Goal: Task Accomplishment & Management: Manage account settings

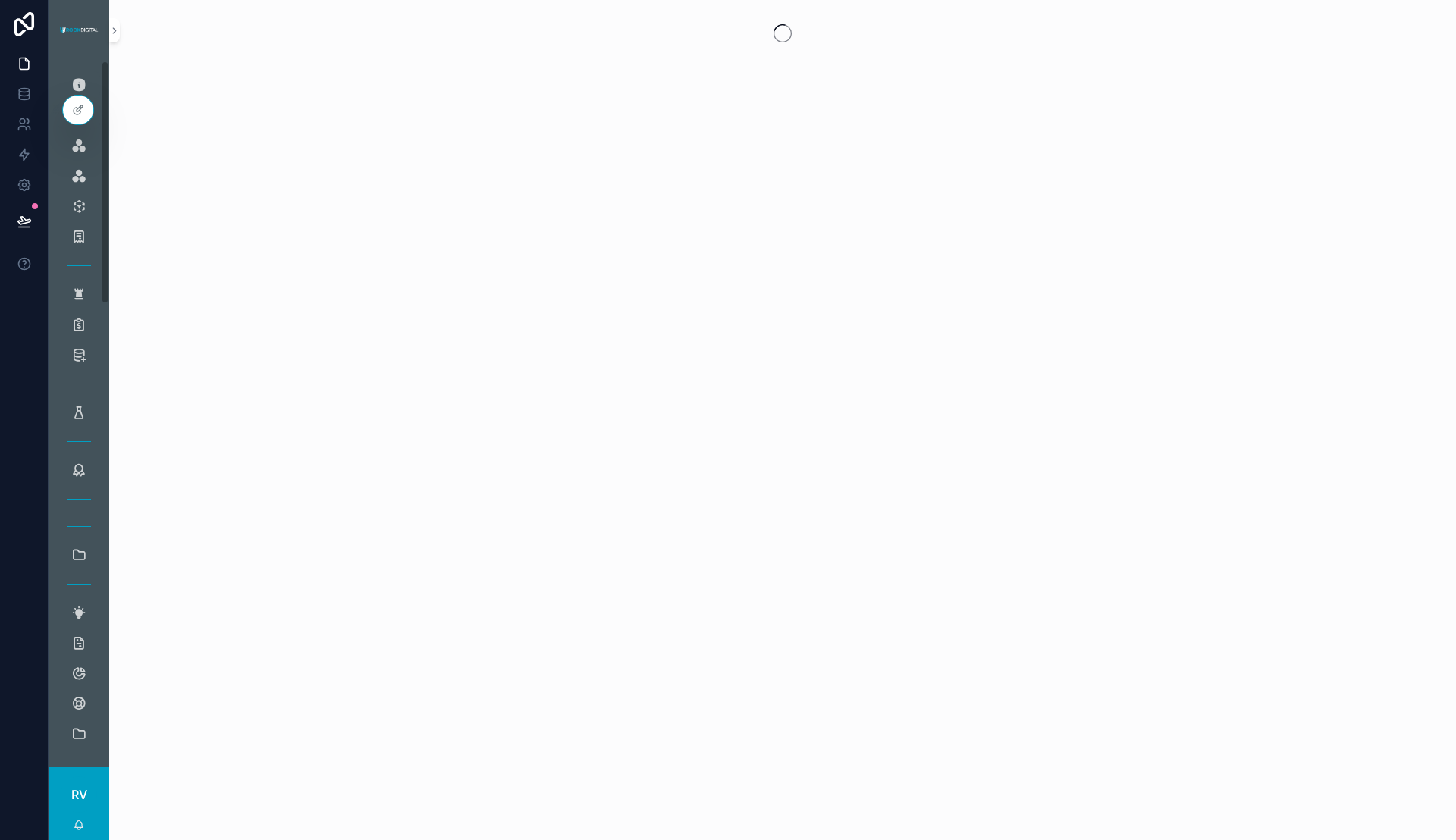
click at [120, 31] on div "scrollable content" at bounding box center [783, 33] width 1347 height 66
click at [116, 30] on icon "scrollable content" at bounding box center [115, 30] width 11 height 11
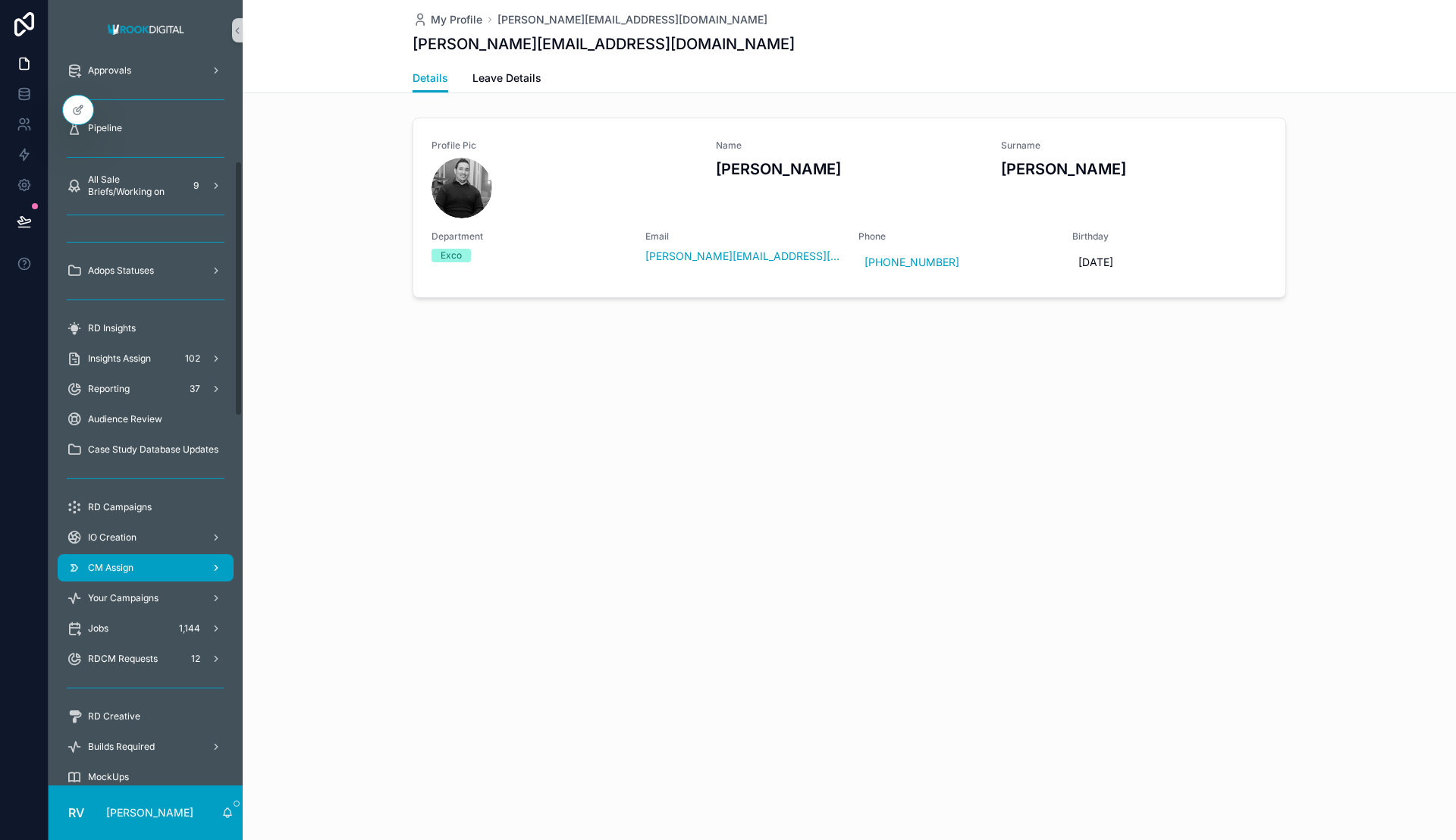
click at [126, 581] on link "CM Assign" at bounding box center [145, 568] width 176 height 27
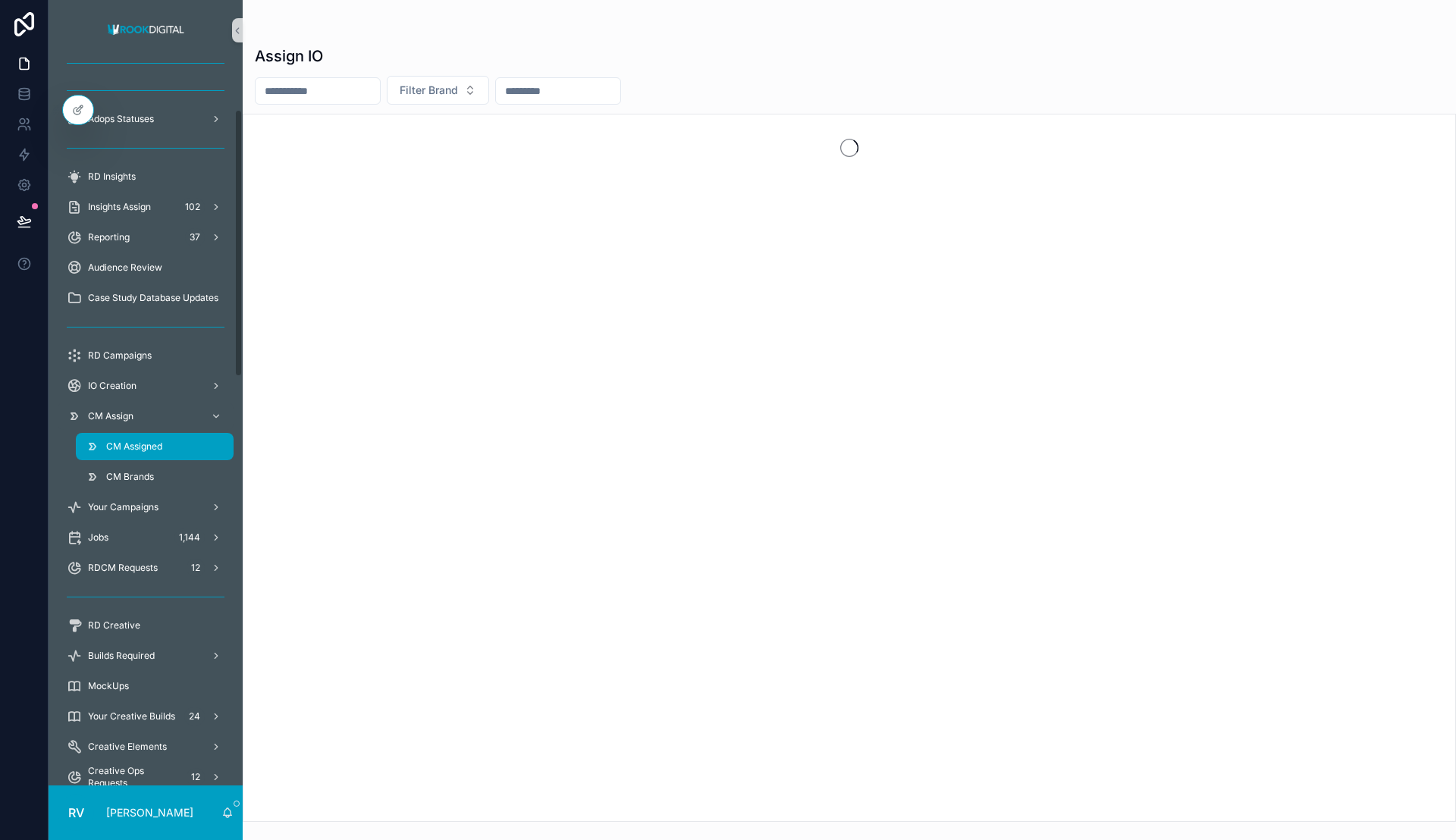
scroll to position [133, 0]
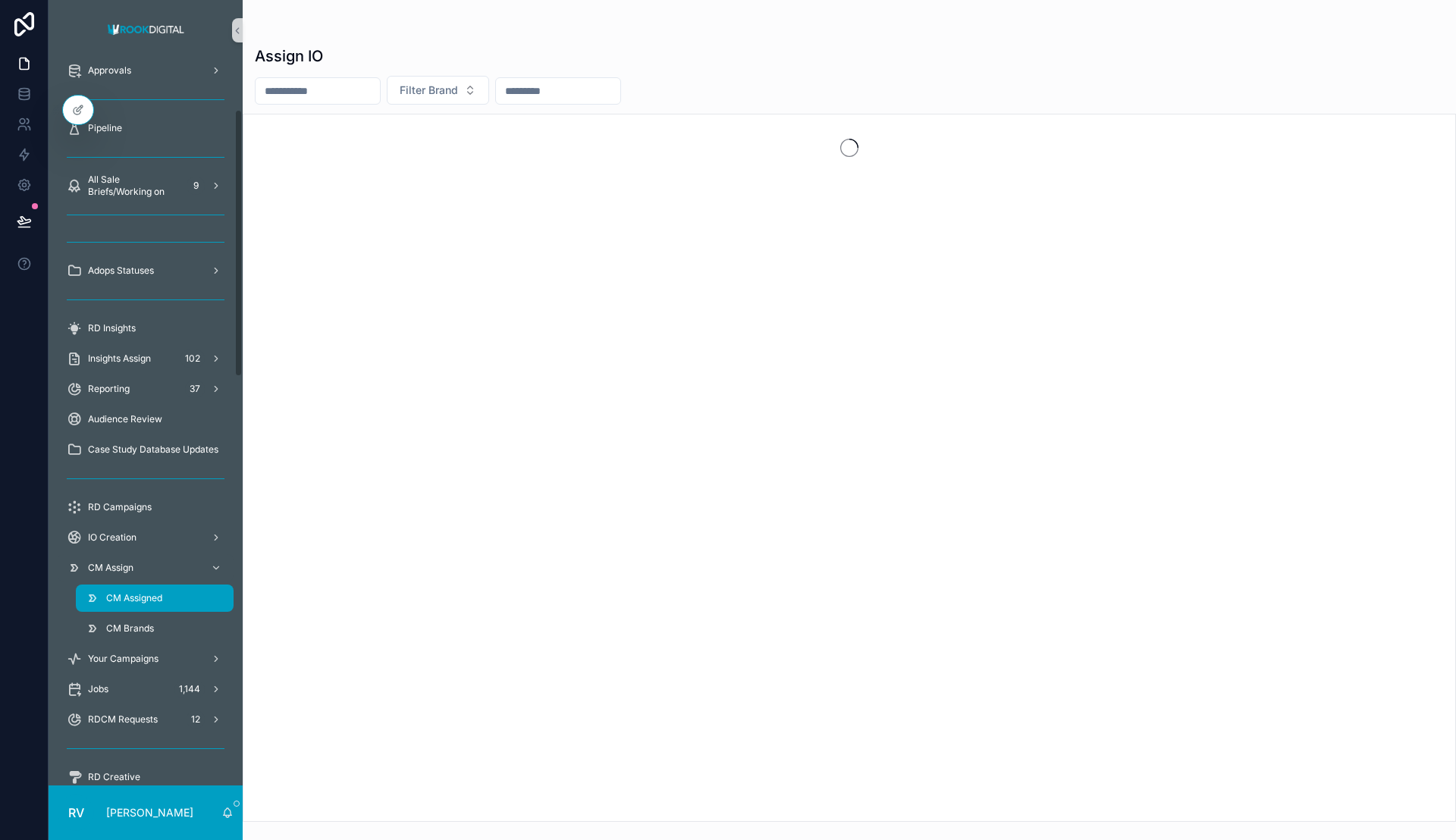
click at [126, 584] on link "CM Assigned" at bounding box center [154, 598] width 157 height 27
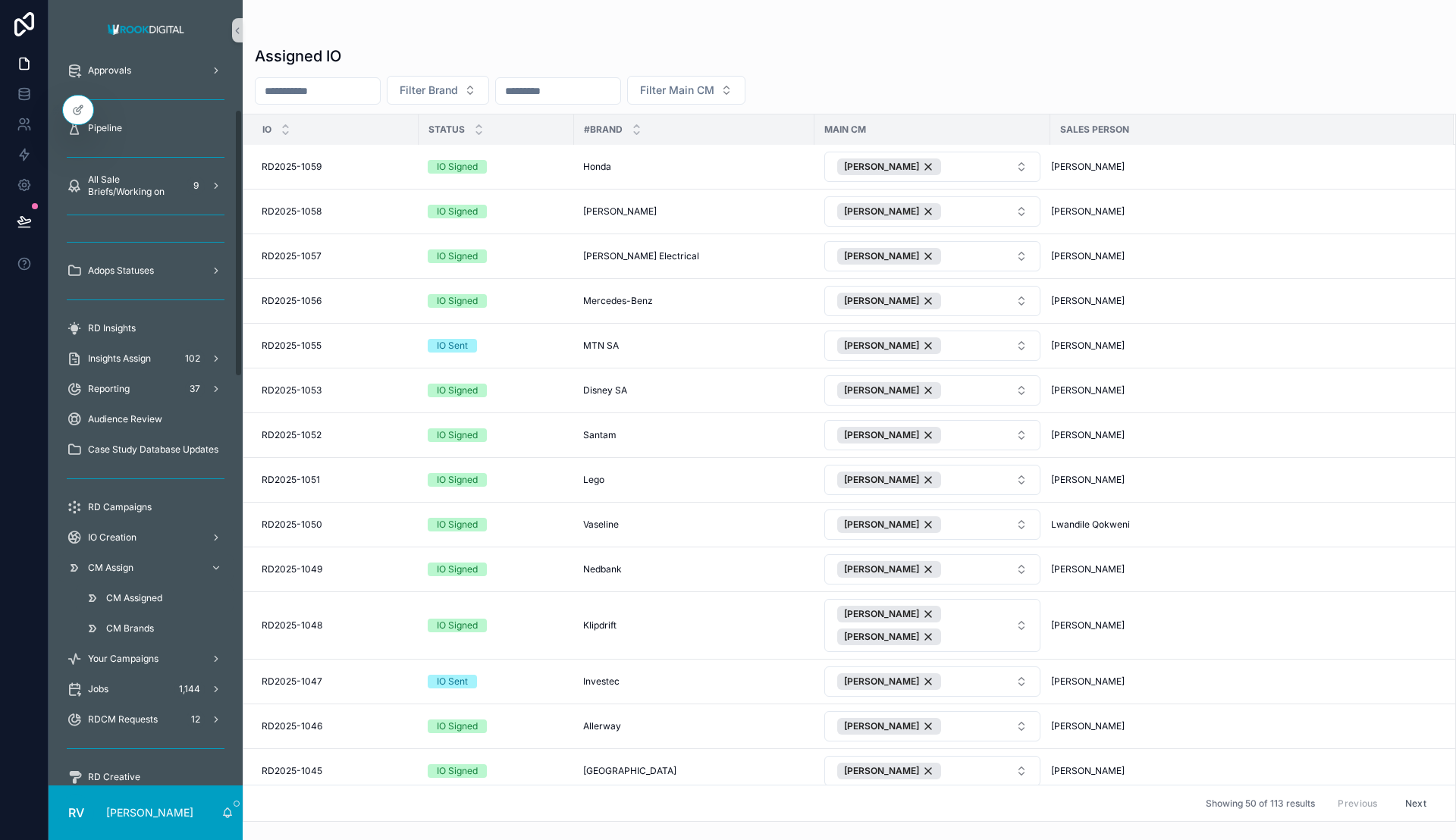
scroll to position [1665, 0]
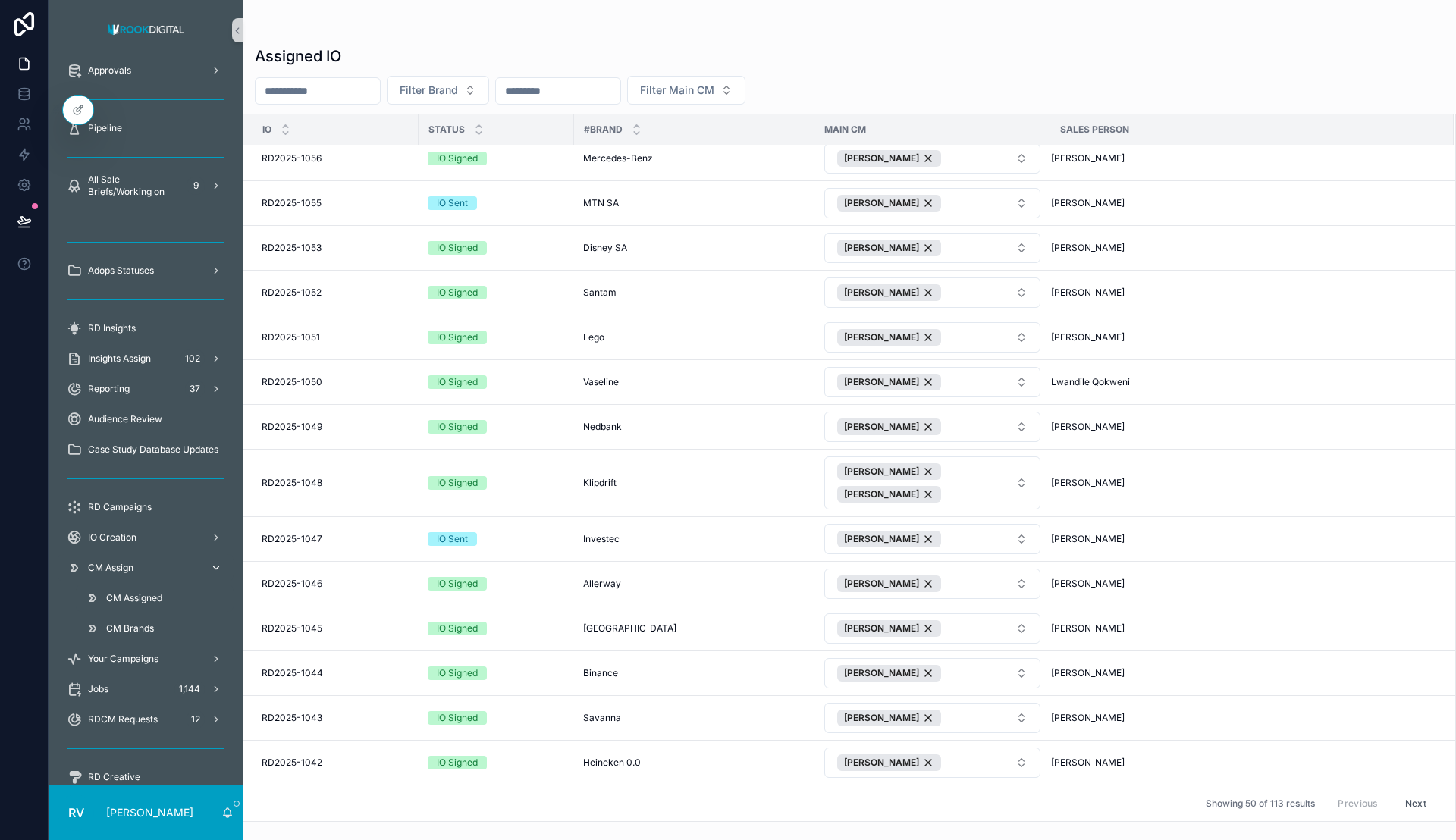
click at [149, 570] on div "CM Assign" at bounding box center [145, 568] width 157 height 25
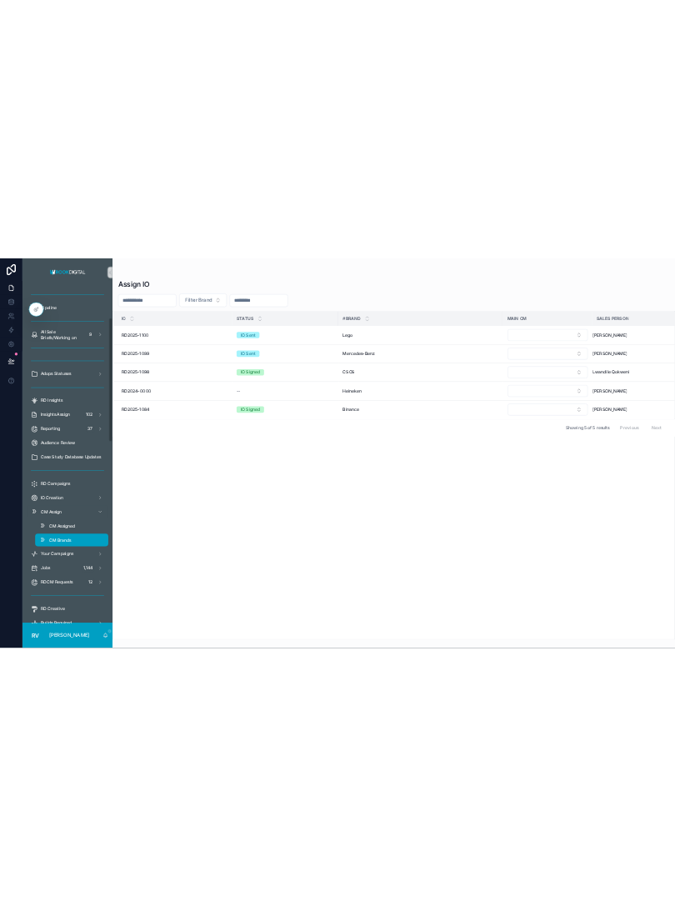
scroll to position [146, 0]
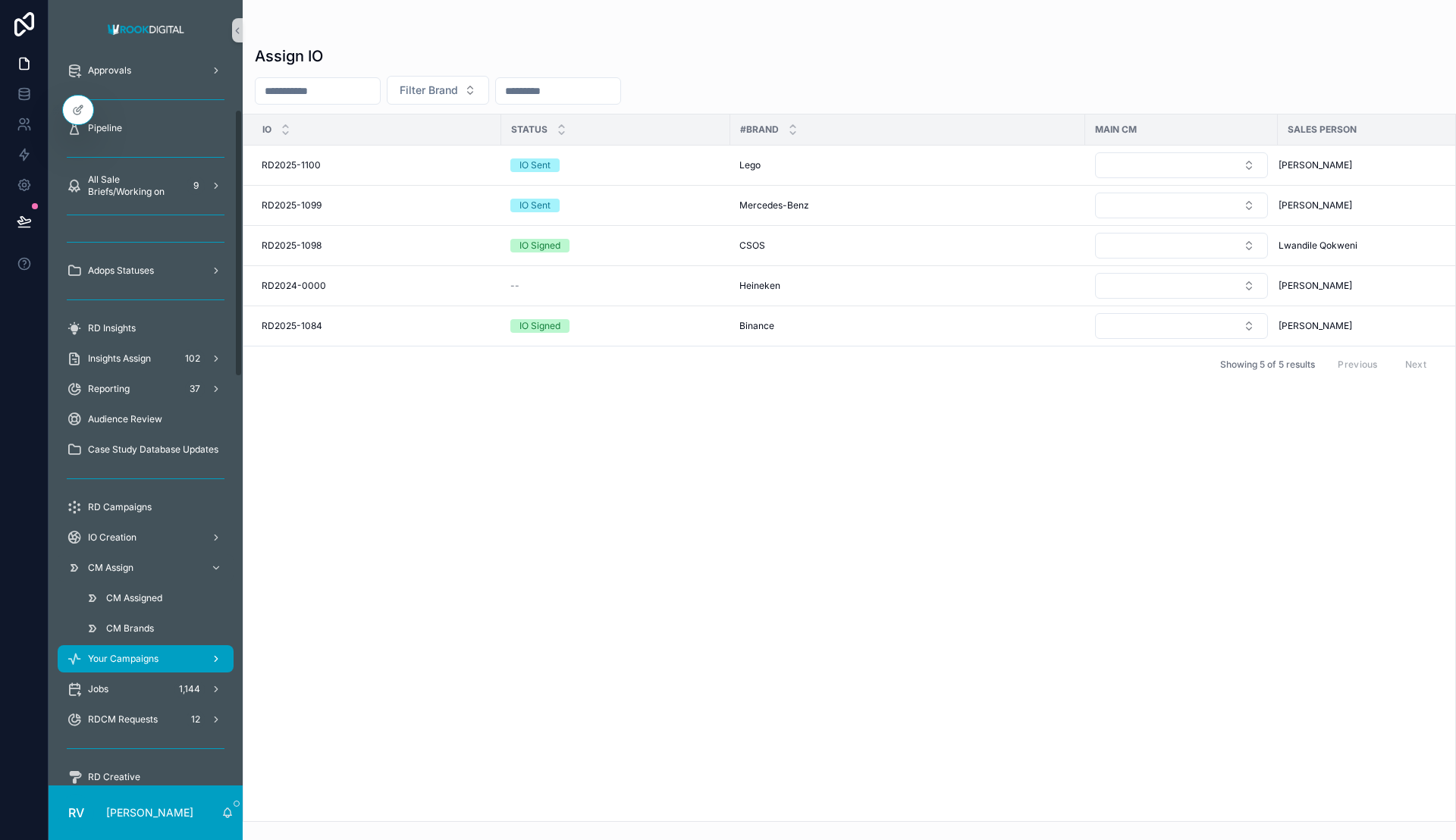
click at [175, 654] on div "Your Campaigns" at bounding box center [145, 659] width 157 height 25
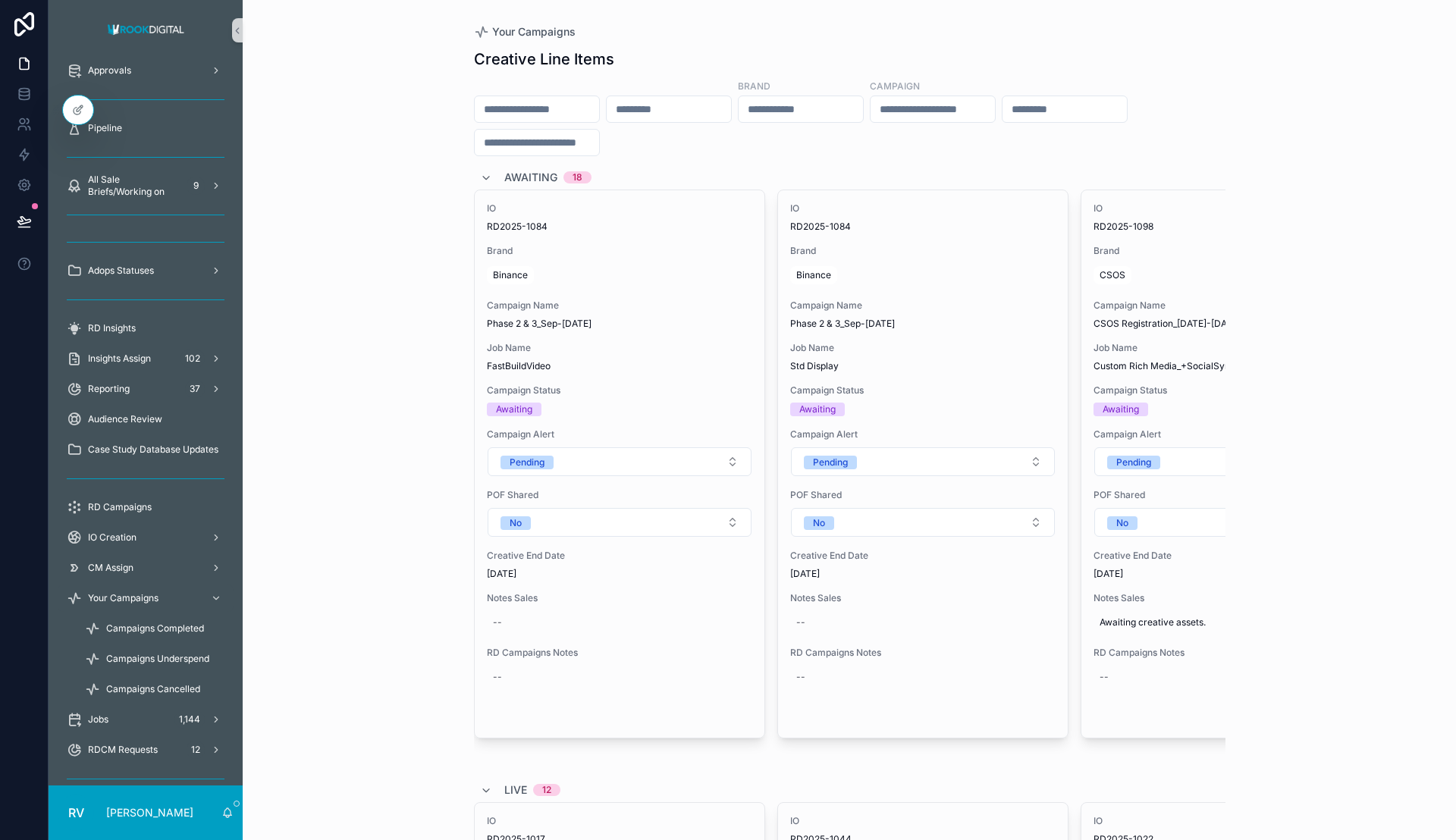
click at [863, 104] on input "scrollable content" at bounding box center [800, 108] width 125 height 21
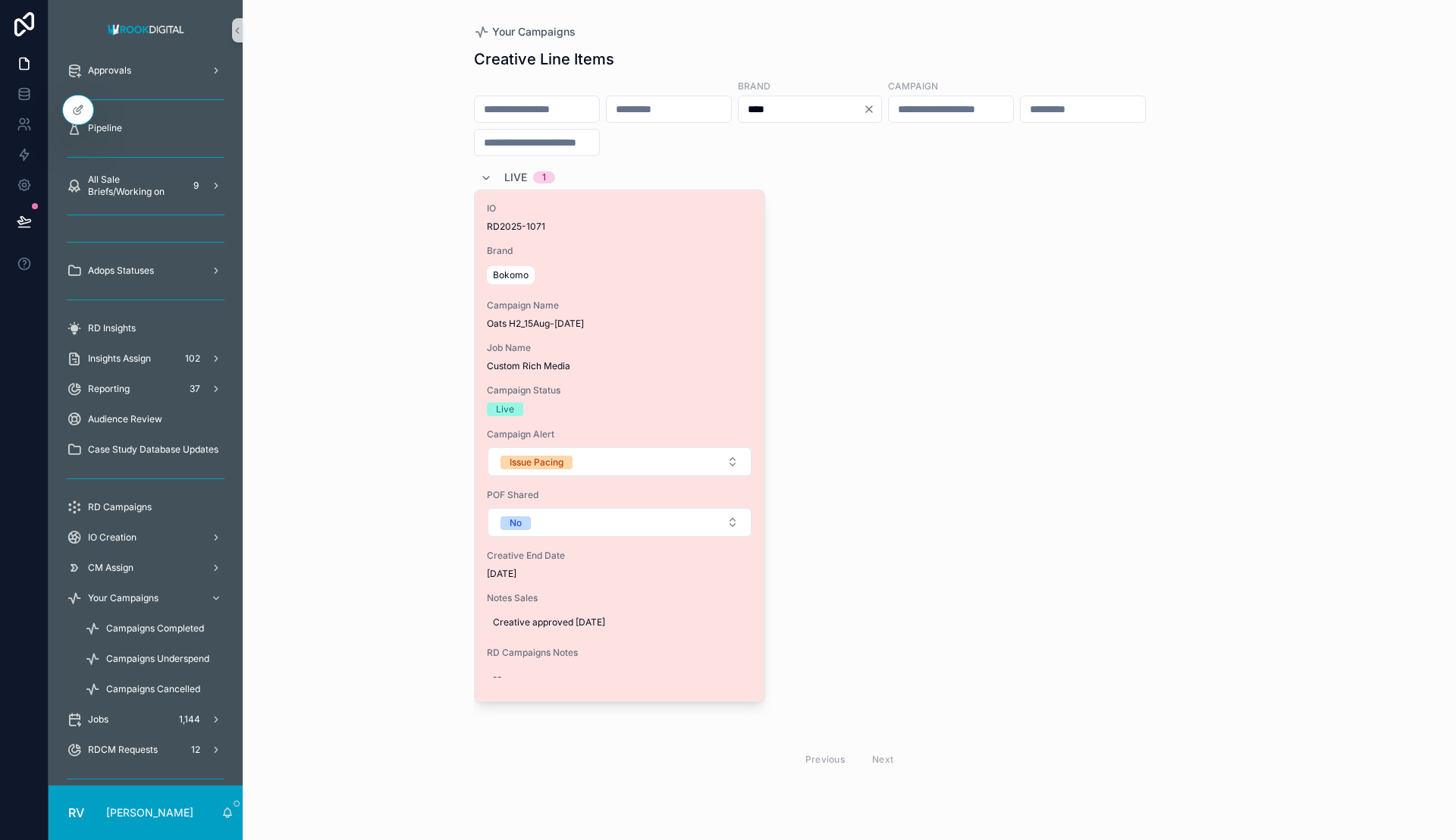
type input "****"
click at [618, 275] on div "Bokomo" at bounding box center [620, 275] width 266 height 25
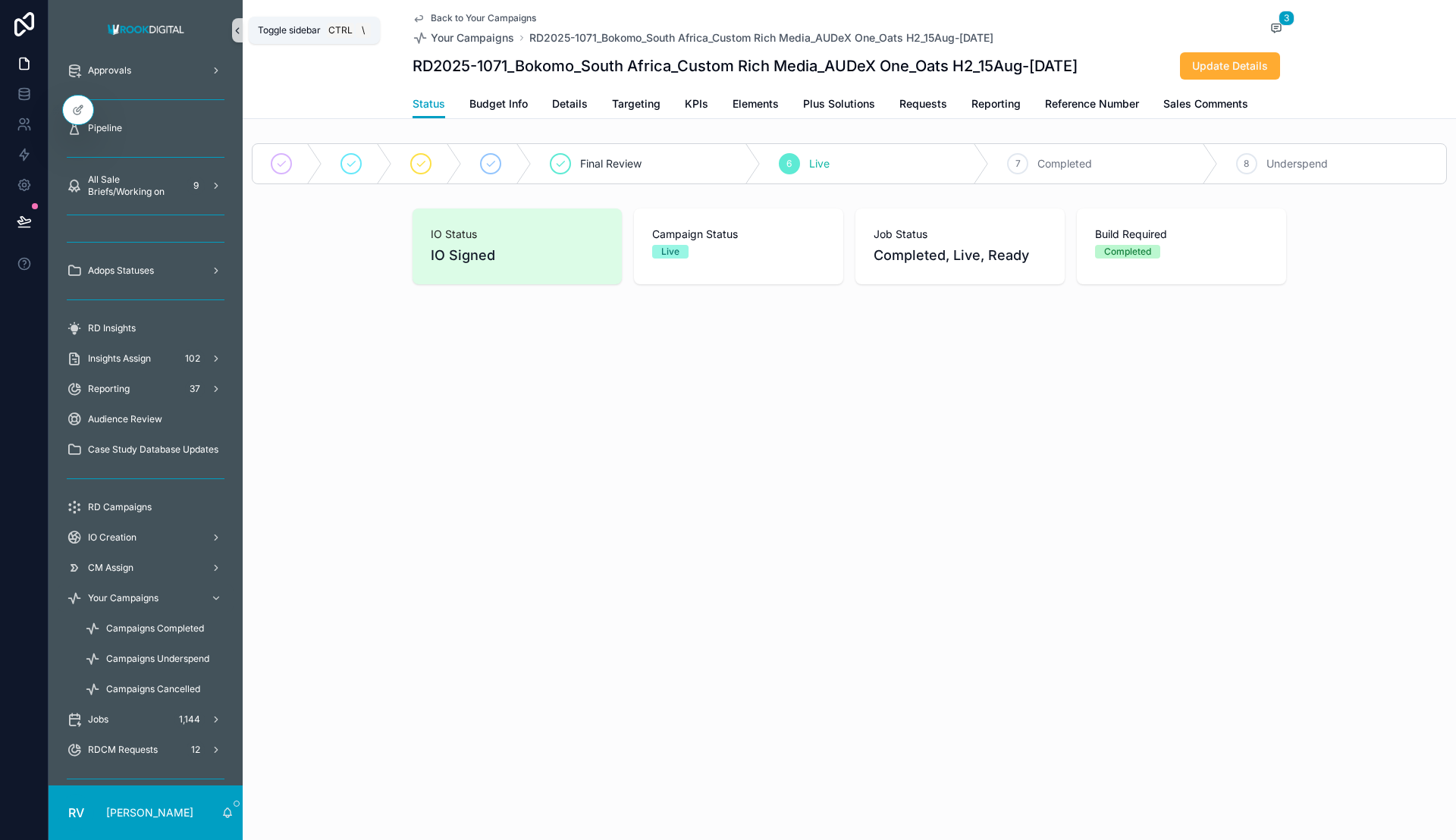
click at [236, 32] on icon "scrollable content" at bounding box center [238, 30] width 11 height 11
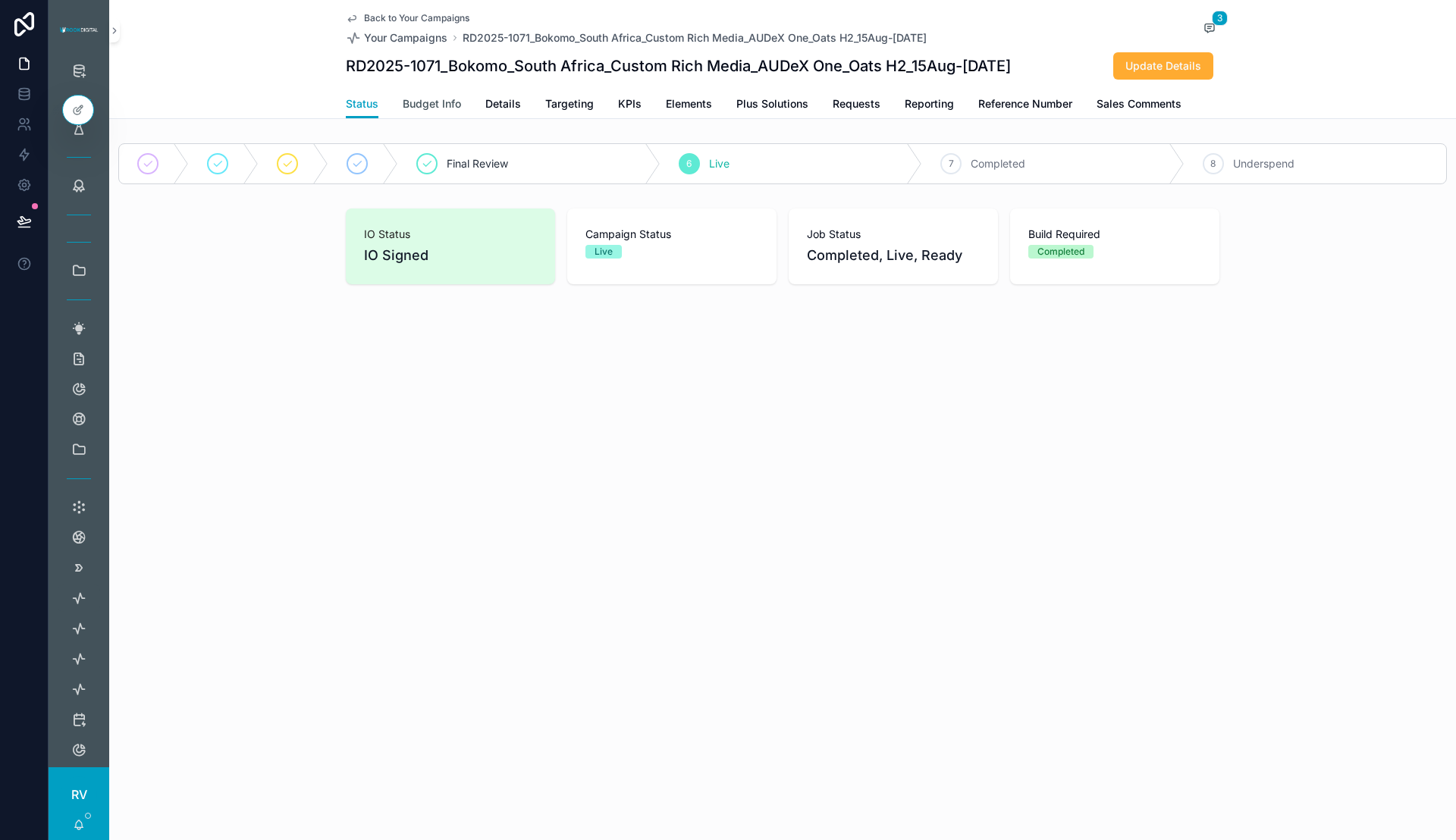
click at [450, 104] on span "Budget Info" at bounding box center [431, 104] width 58 height 15
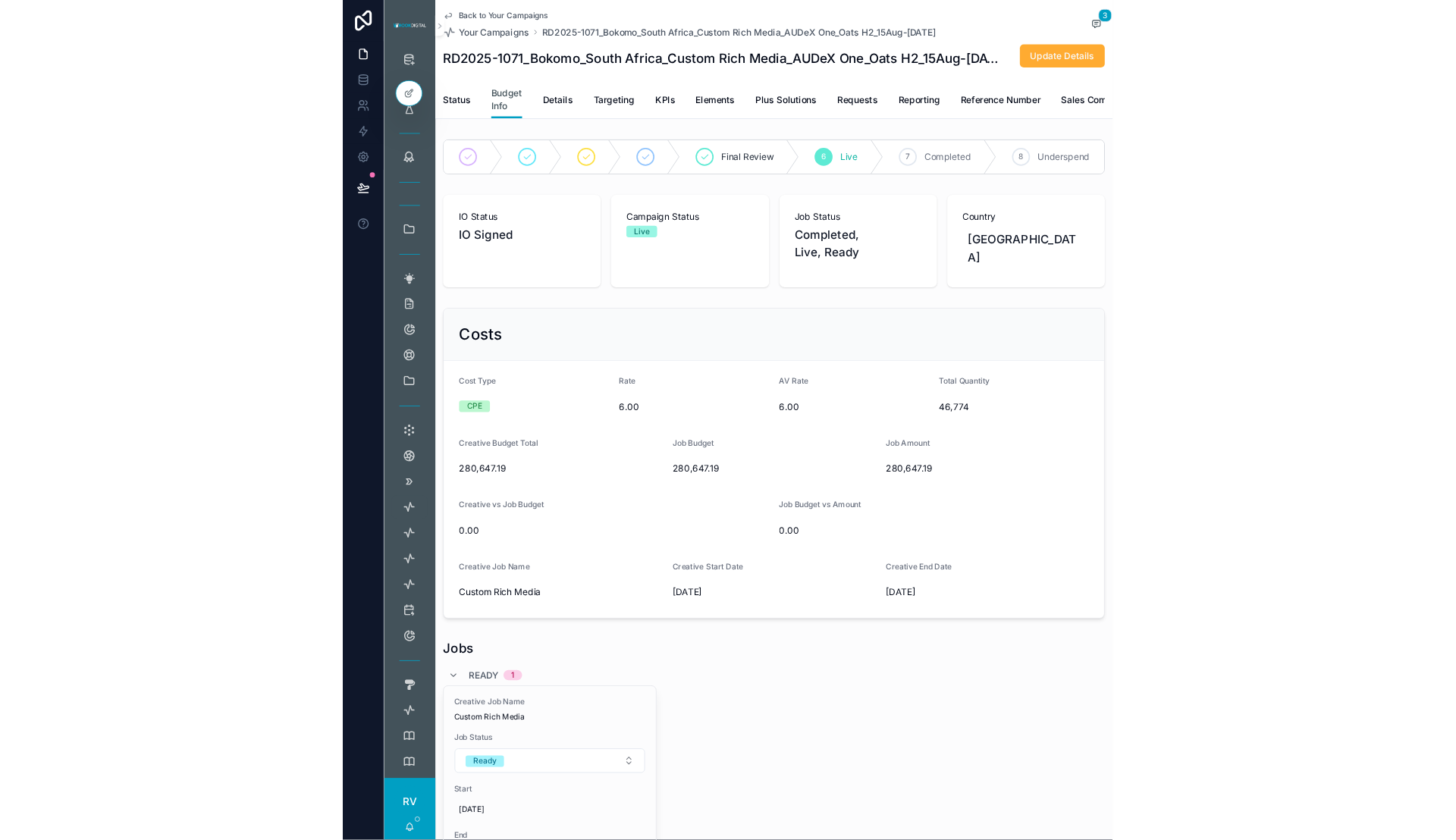
scroll to position [189, 0]
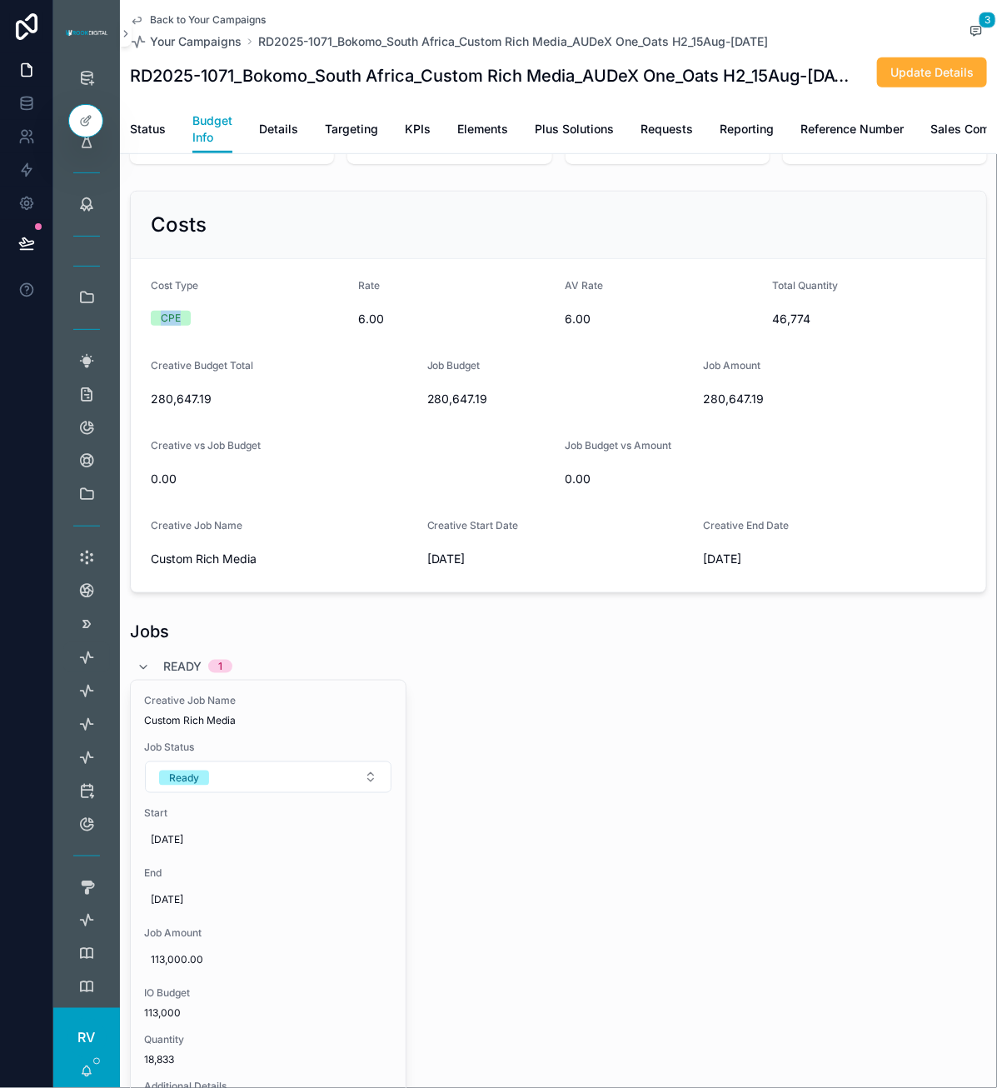
drag, startPoint x: 185, startPoint y: 334, endPoint x: 158, endPoint y: 334, distance: 26.7
click at [158, 326] on span "CPE" at bounding box center [171, 318] width 40 height 15
click at [182, 355] on form "Cost Type CPE Rate 6.00 AV Rate 6.00 Total Quantity 46,774 Creative Budget Tota…" at bounding box center [559, 425] width 856 height 333
drag, startPoint x: 181, startPoint y: 337, endPoint x: 159, endPoint y: 336, distance: 21.7
click at [159, 326] on span "CPE" at bounding box center [171, 318] width 40 height 15
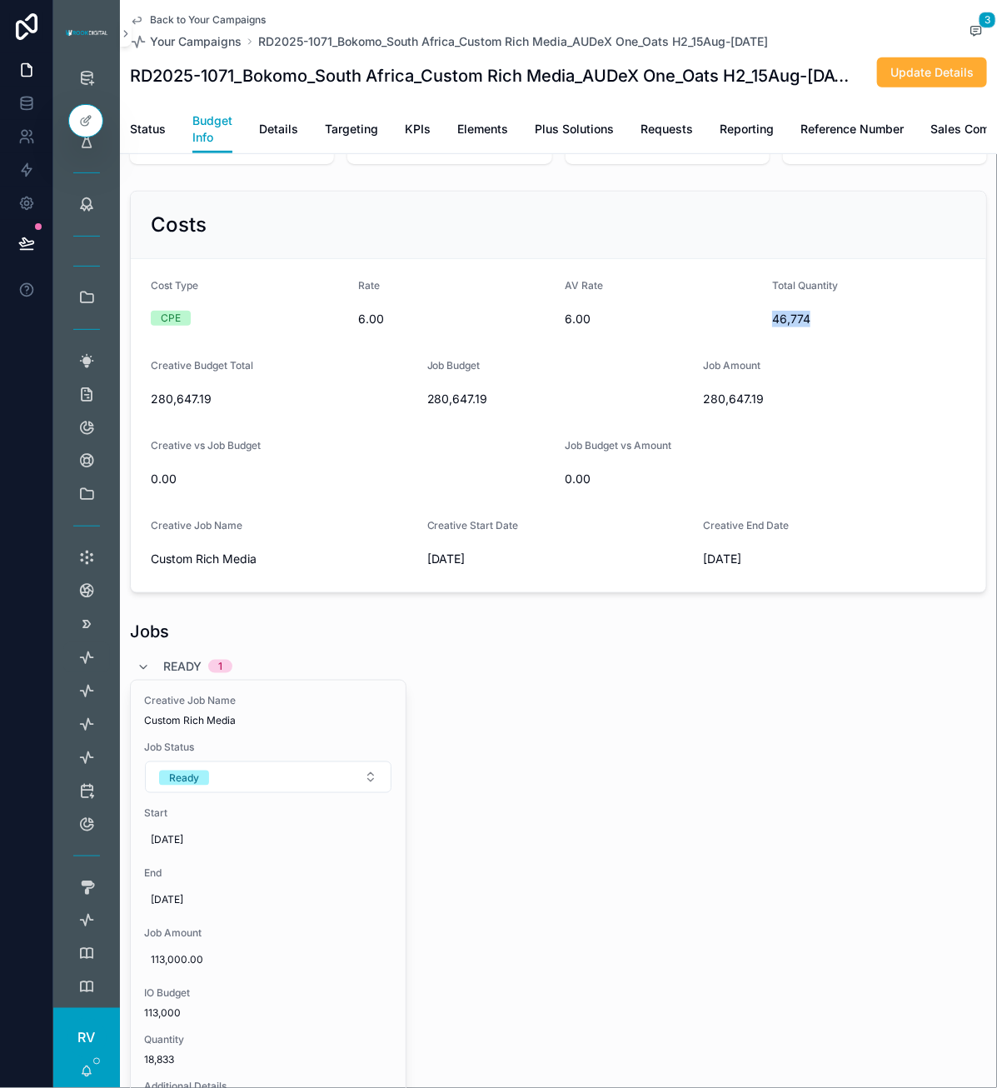
drag, startPoint x: 763, startPoint y: 331, endPoint x: 813, endPoint y: 331, distance: 50.0
click at [813, 327] on span "46,774" at bounding box center [869, 319] width 194 height 17
copy span "46,774"
click at [120, 33] on icon "scrollable content" at bounding box center [126, 33] width 12 height 12
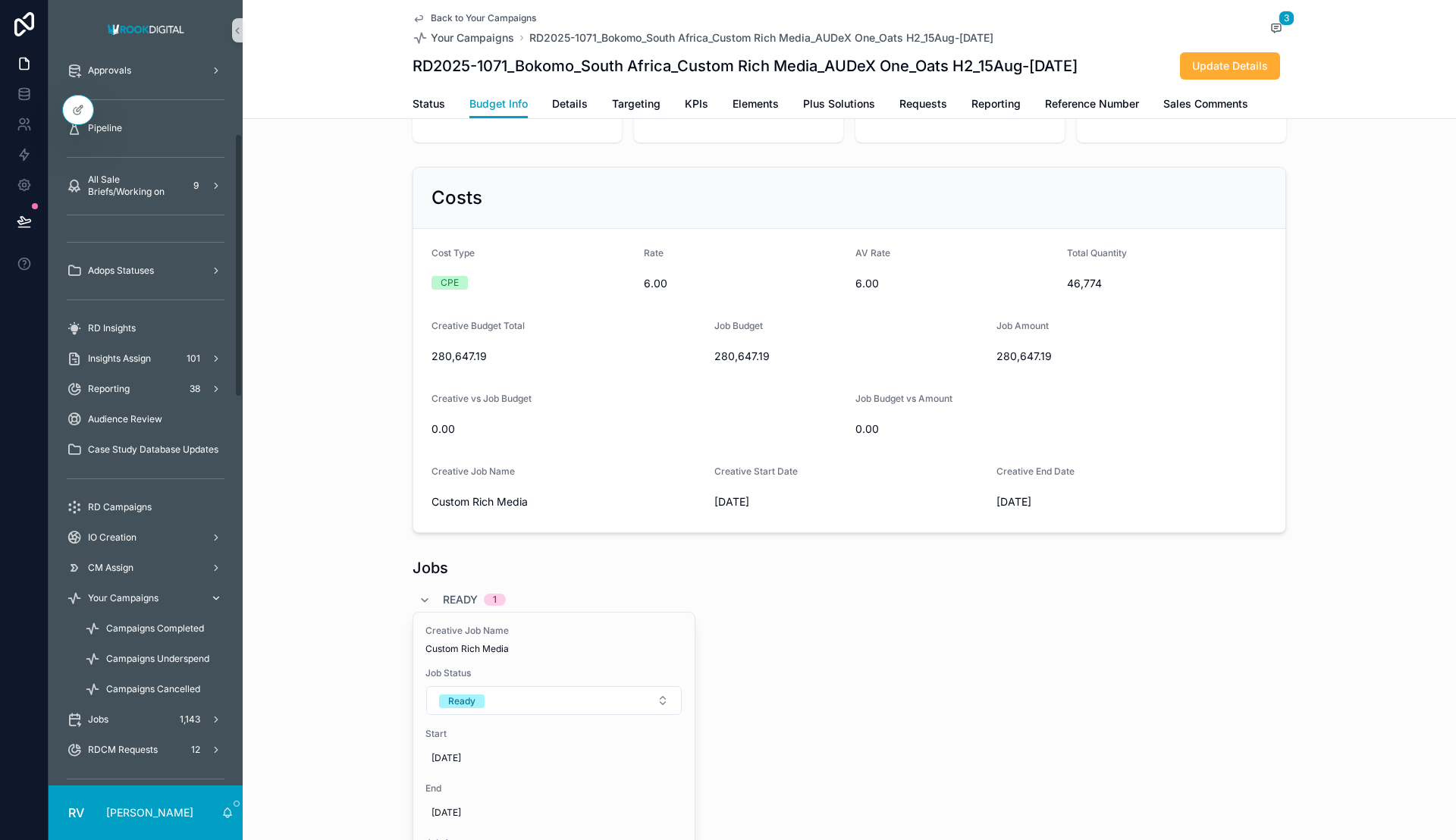
scroll to position [702, 0]
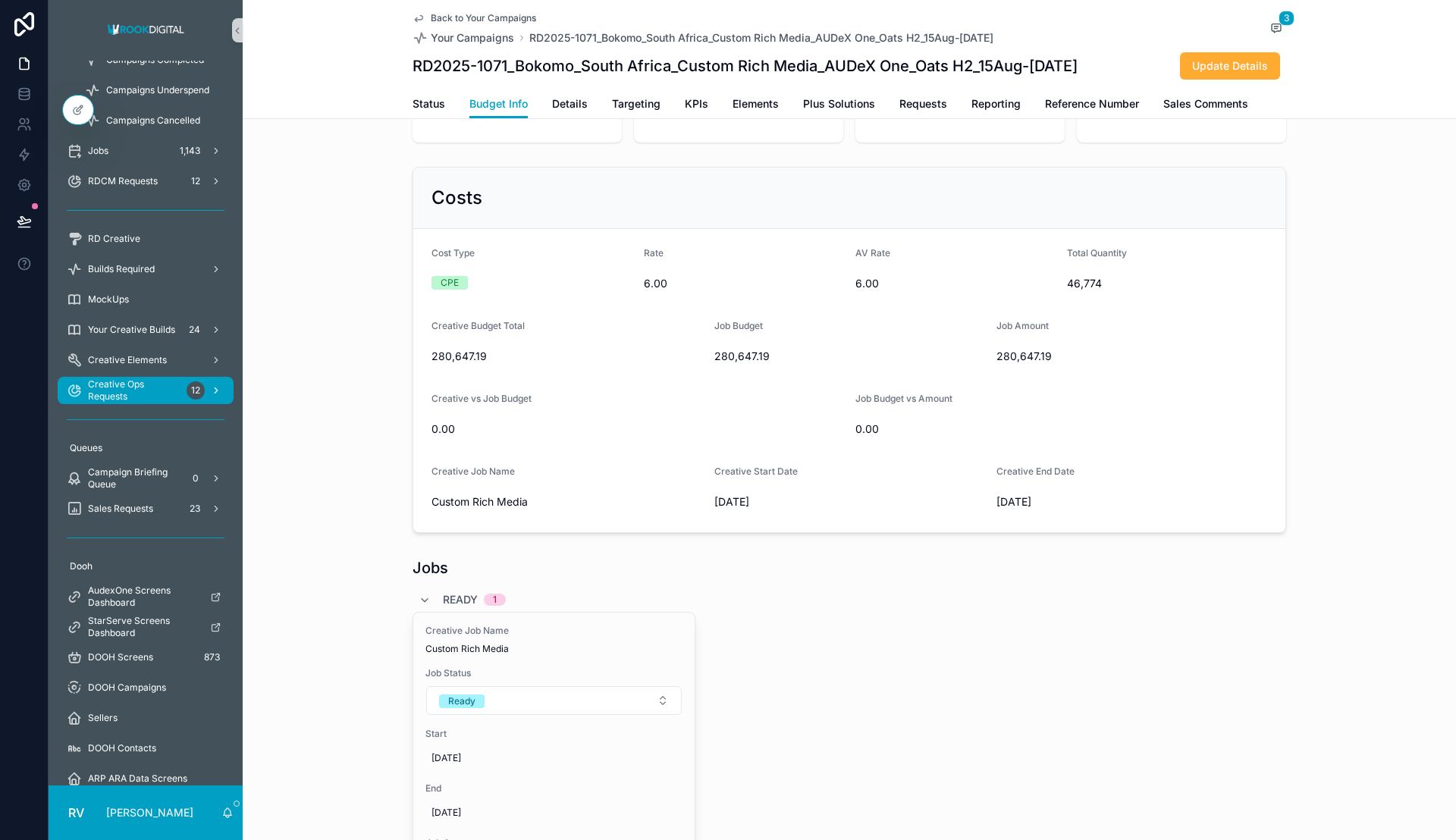
click at [163, 383] on span "Creative Ops Requests" at bounding box center [135, 390] width 93 height 25
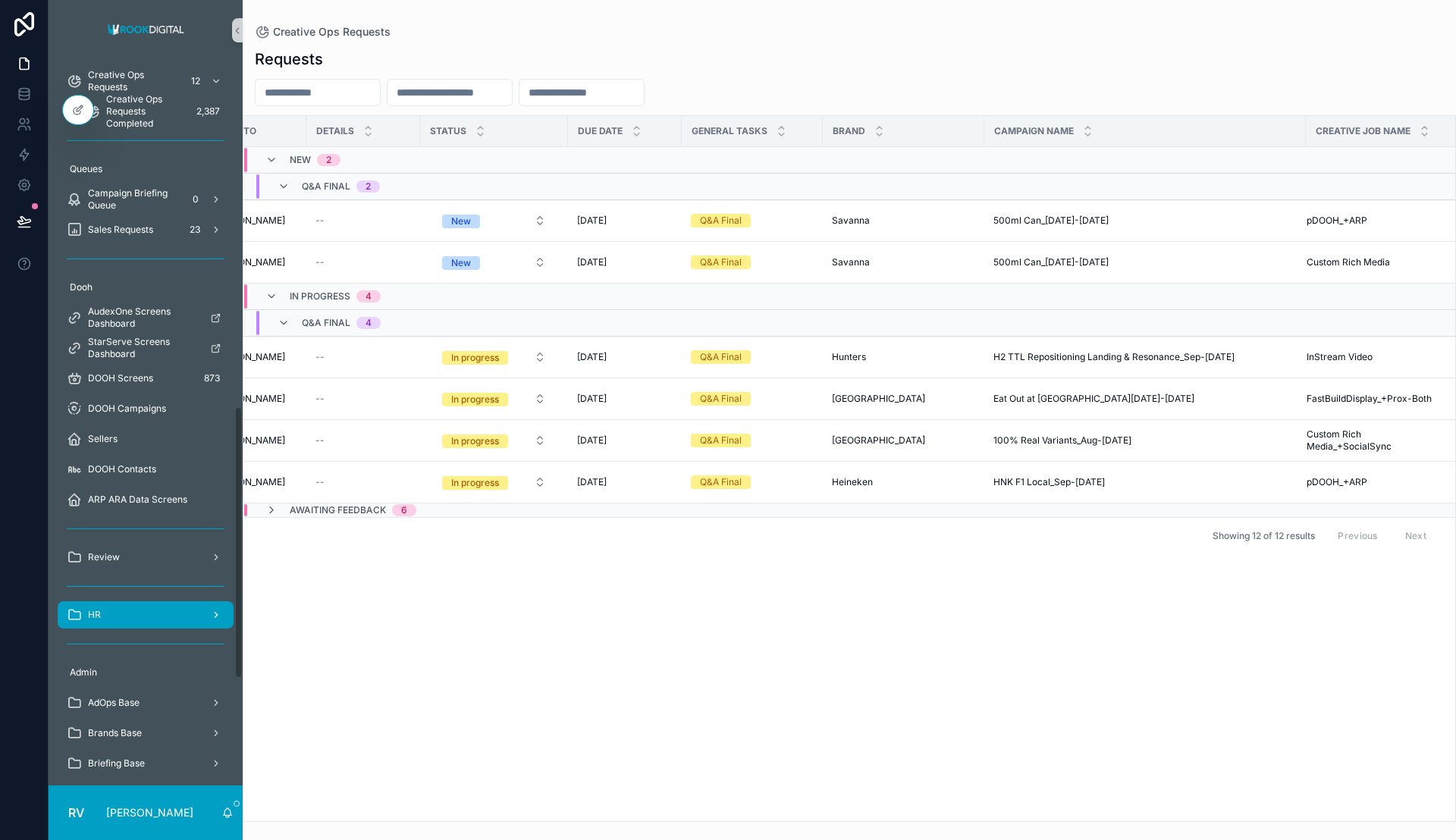
scroll to position [730, 0]
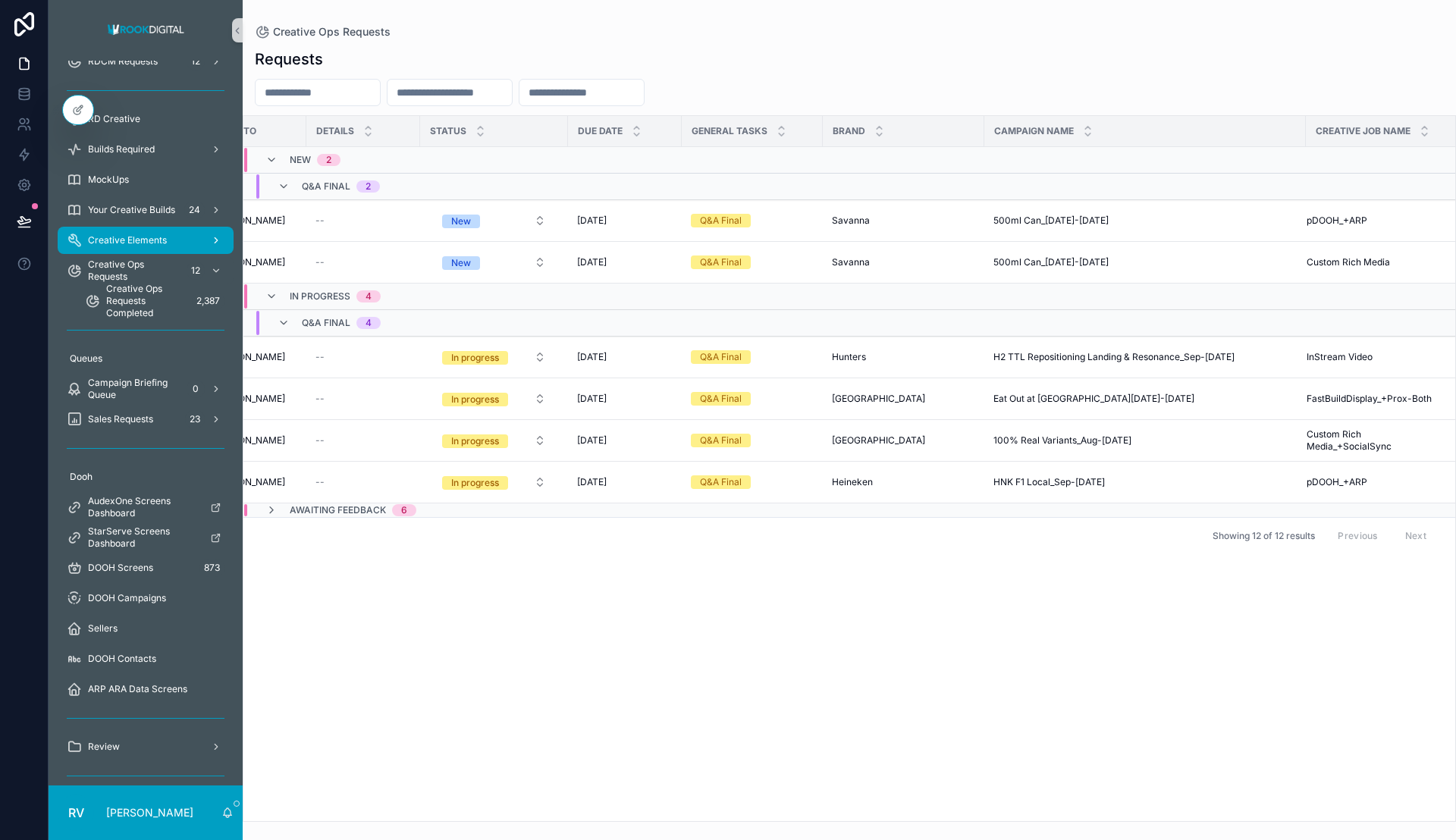
click at [145, 236] on span "Creative Elements" at bounding box center [127, 239] width 79 height 12
